Goal: Information Seeking & Learning: Learn about a topic

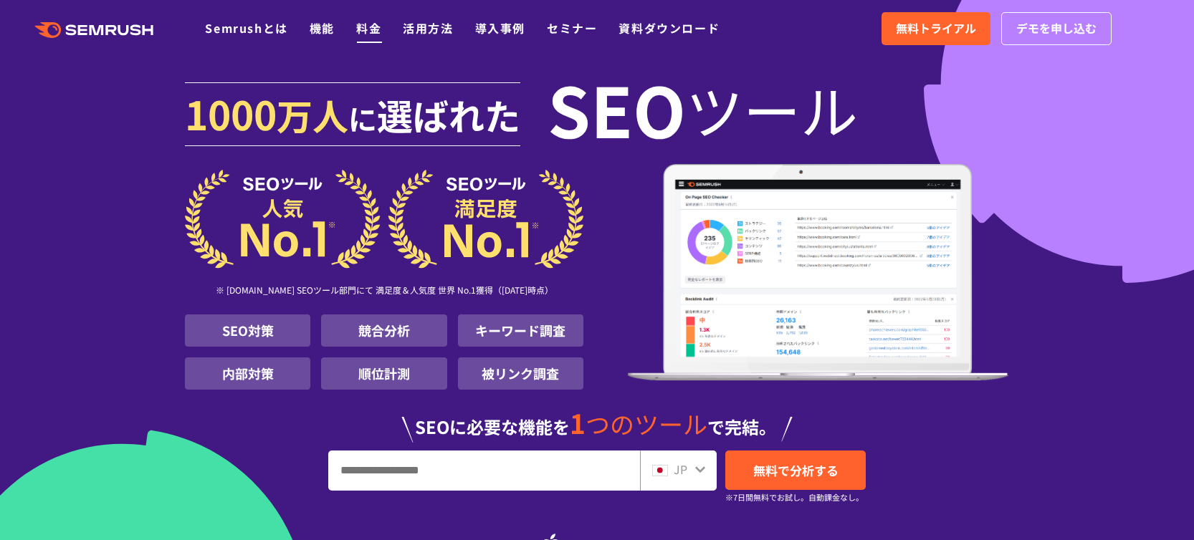
click at [363, 29] on link "料金" at bounding box center [368, 27] width 25 height 17
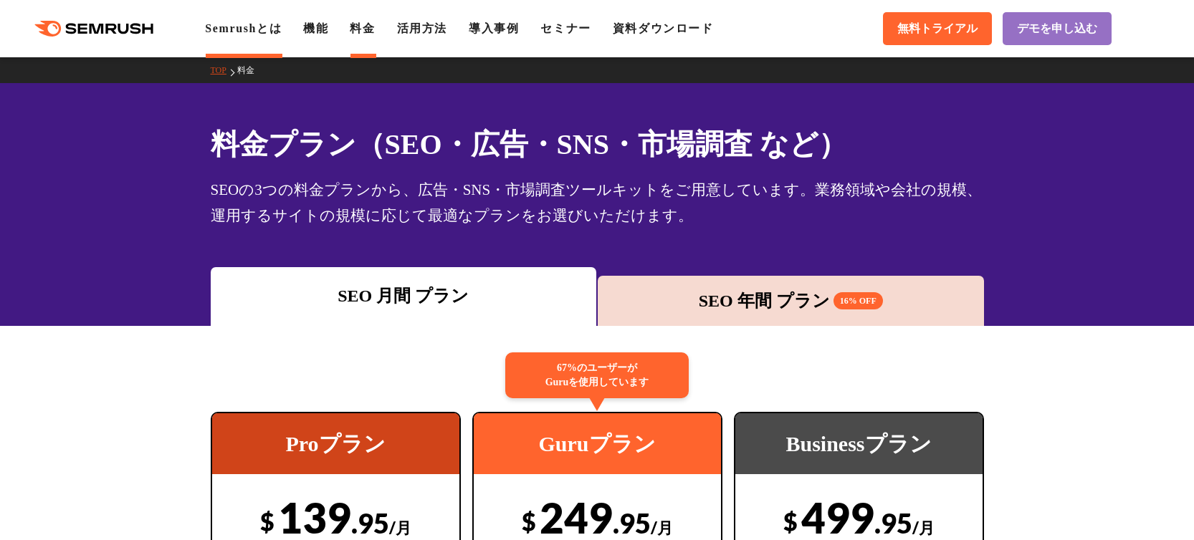
click at [209, 25] on link "Semrushとは" at bounding box center [243, 28] width 77 height 12
